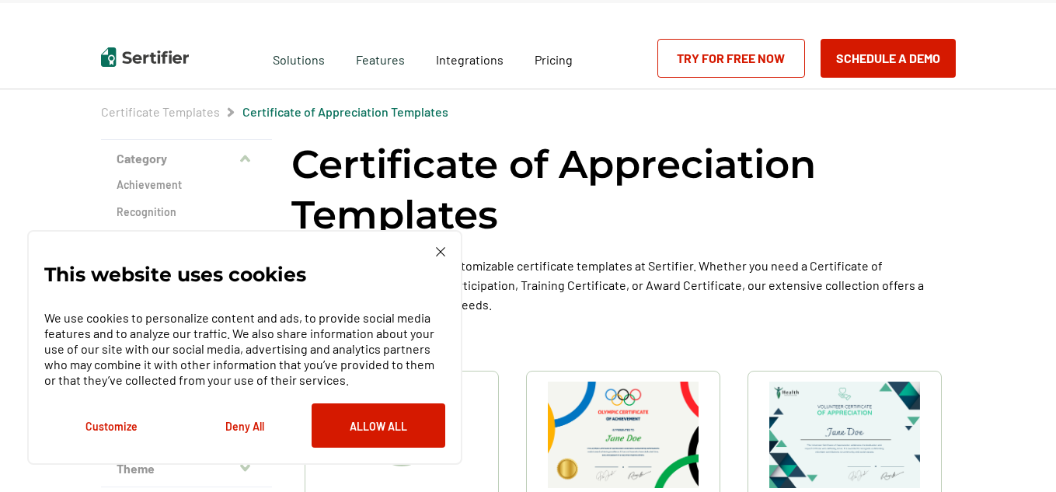
scroll to position [28, 0]
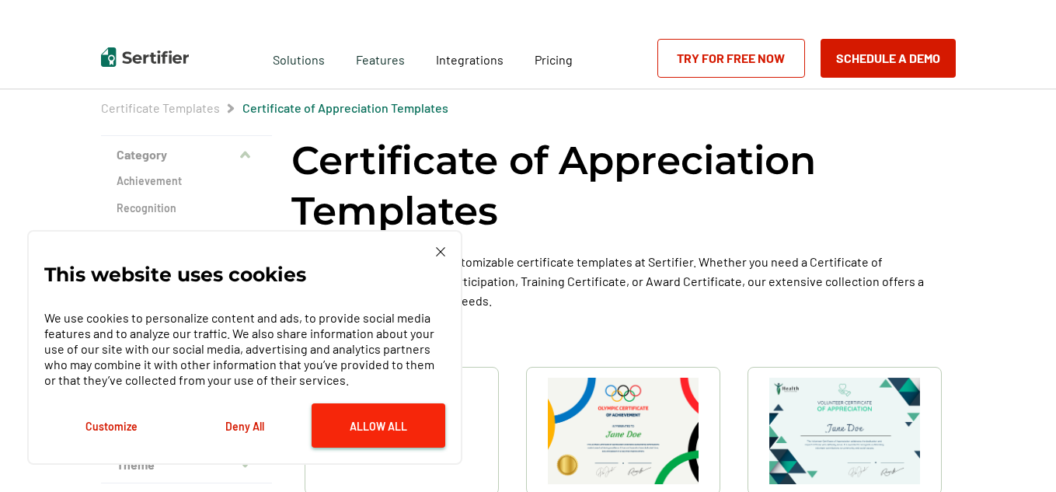
click at [378, 425] on button "Allow All" at bounding box center [379, 425] width 134 height 44
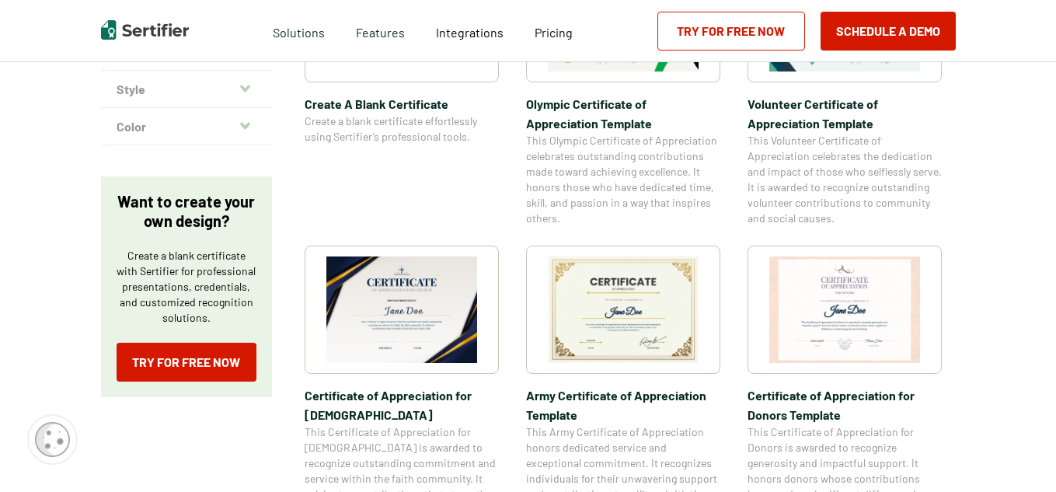
scroll to position [437, 0]
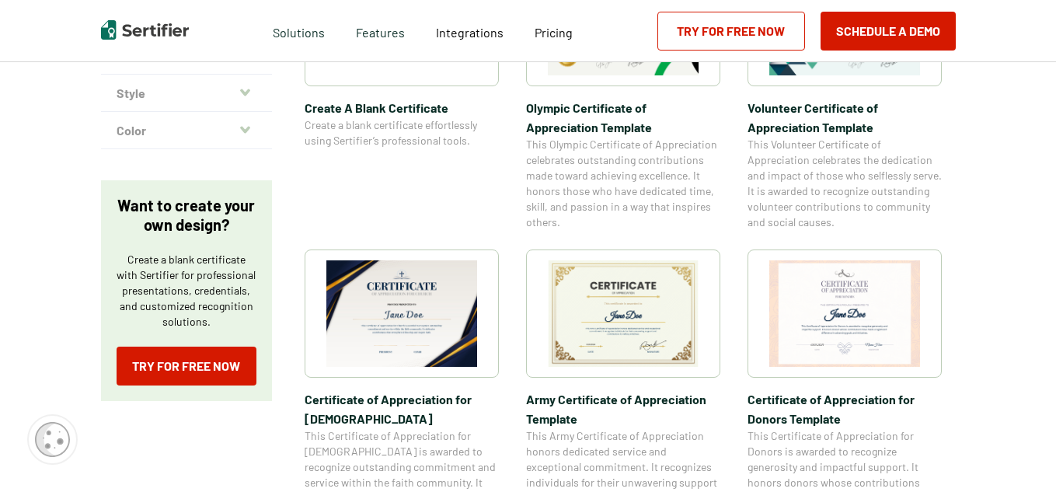
click at [398, 301] on img at bounding box center [401, 313] width 151 height 106
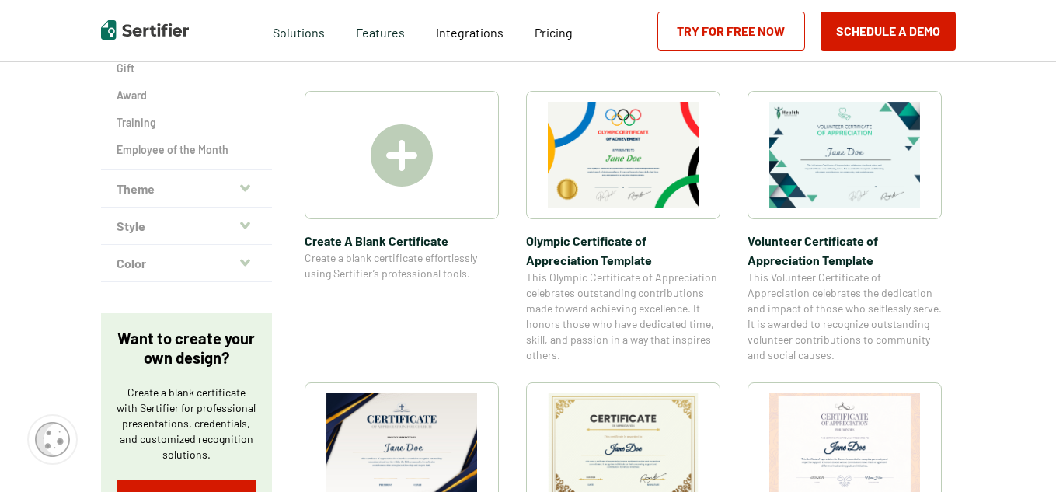
scroll to position [290, 0]
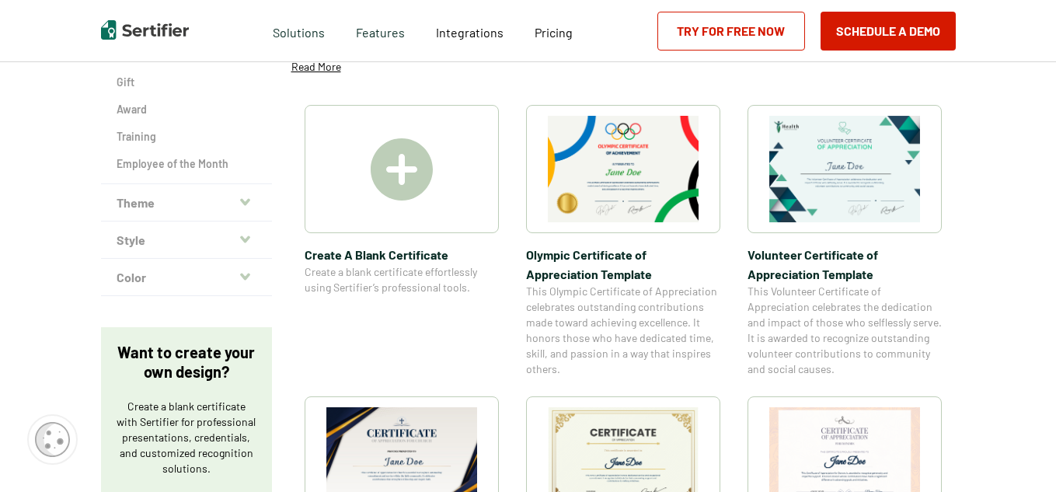
click at [404, 175] on img at bounding box center [402, 169] width 62 height 62
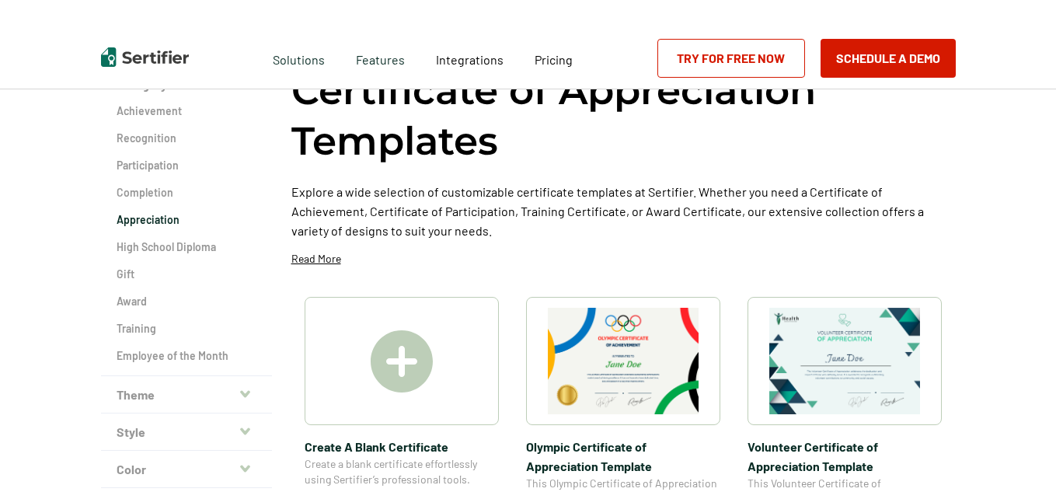
scroll to position [266, 0]
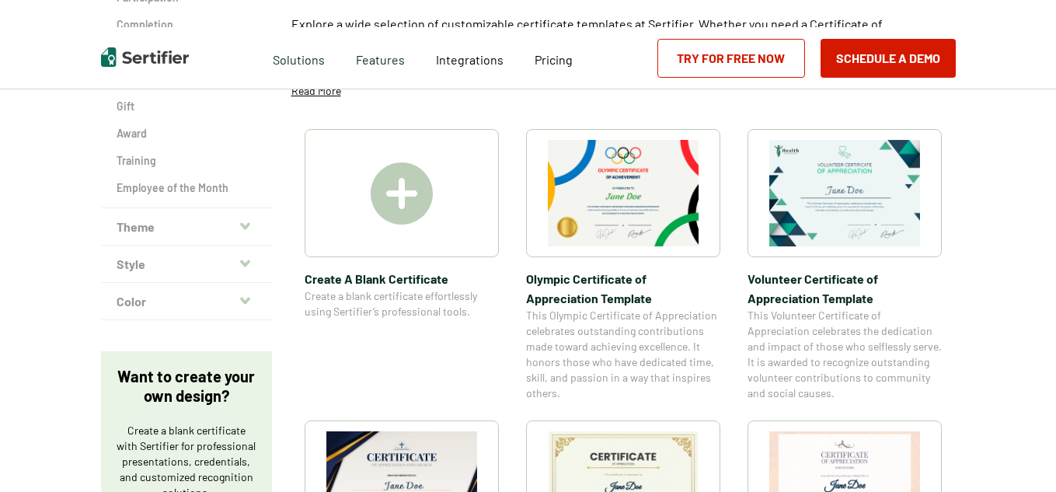
drag, startPoint x: 1059, startPoint y: 51, endPoint x: 1061, endPoint y: 217, distance: 166.3
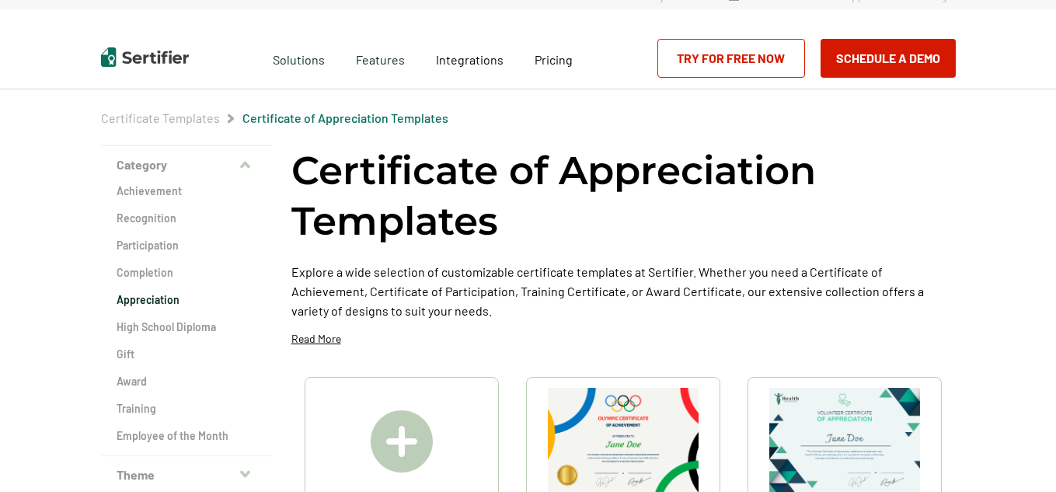
scroll to position [14, 0]
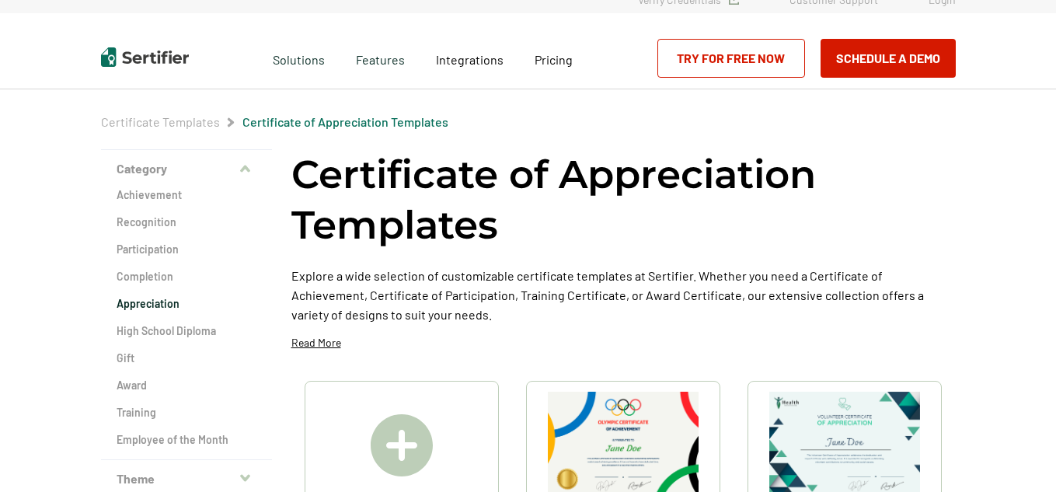
click at [153, 302] on h2 "Appreciation" at bounding box center [187, 304] width 140 height 16
